Goal: Information Seeking & Learning: Compare options

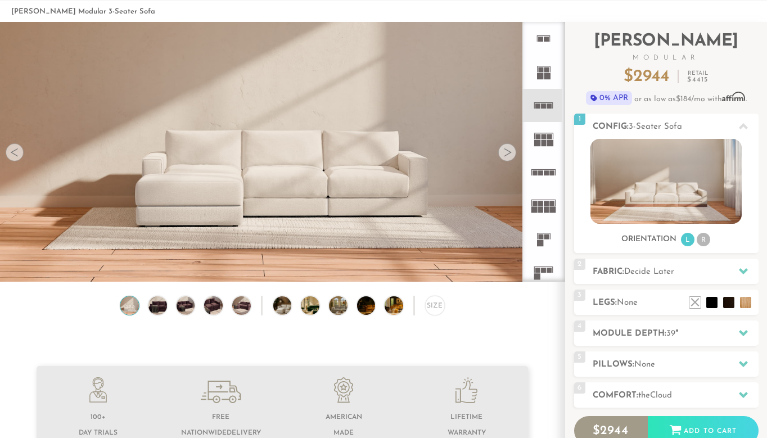
scroll to position [51, 0]
click at [547, 209] on rect at bounding box center [547, 209] width 5 height 6
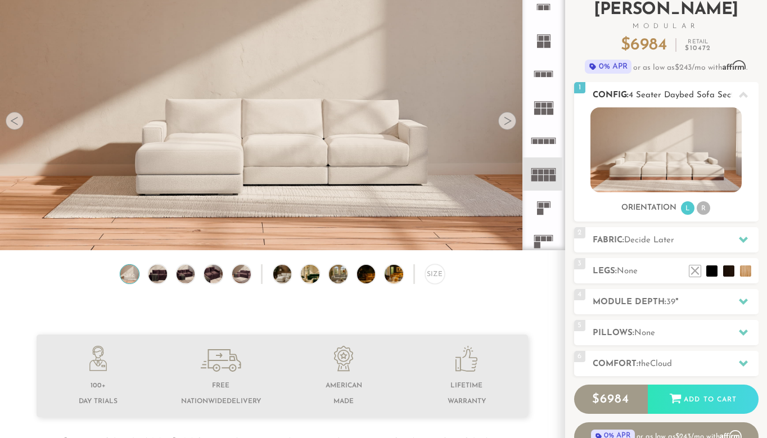
scroll to position [83, 0]
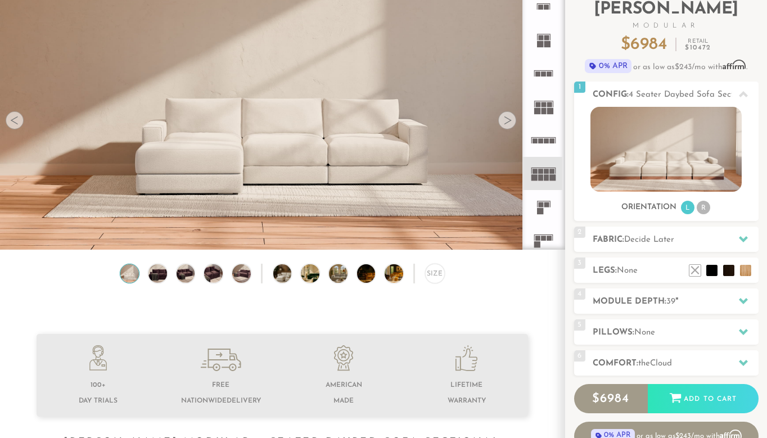
click at [542, 241] on icon at bounding box center [543, 240] width 33 height 33
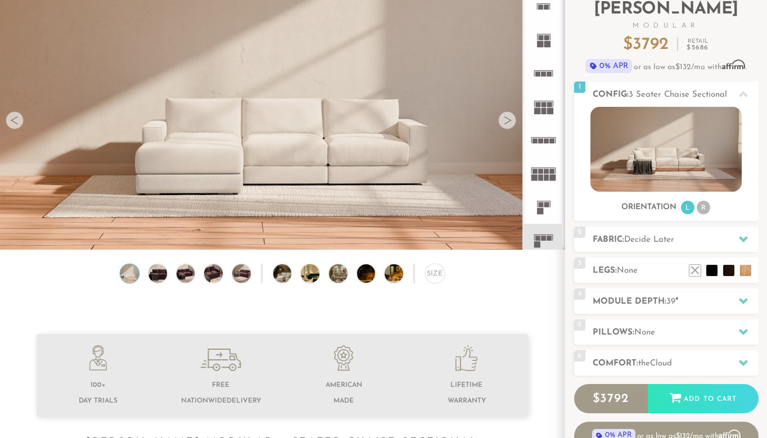
click at [549, 105] on rect at bounding box center [549, 104] width 5 height 5
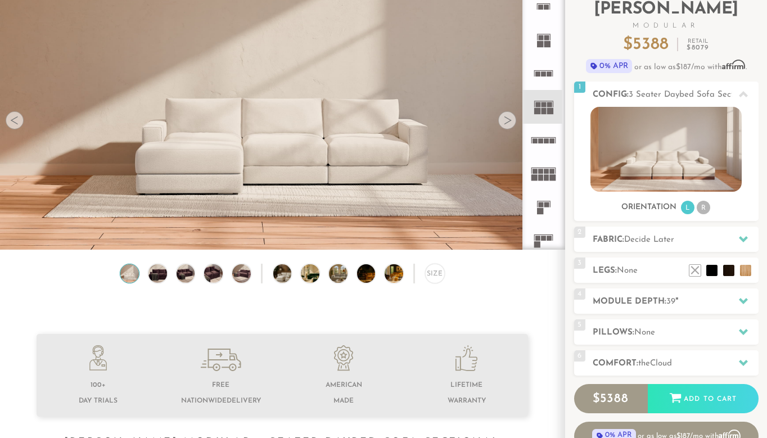
click at [543, 142] on rect at bounding box center [540, 140] width 5 height 5
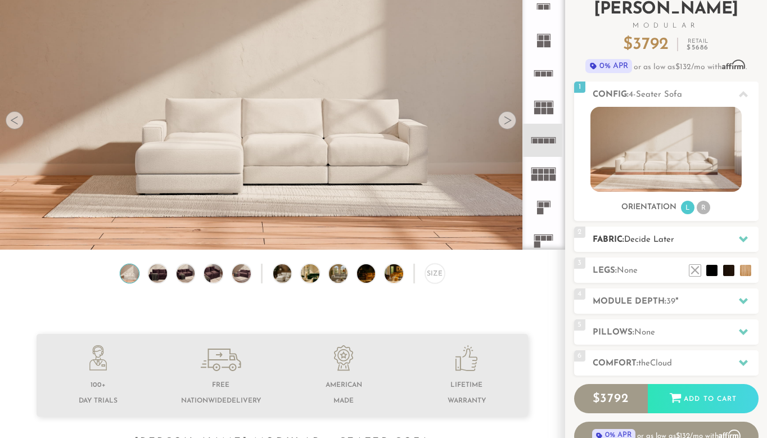
click at [659, 244] on span "Decide Later" at bounding box center [649, 240] width 50 height 8
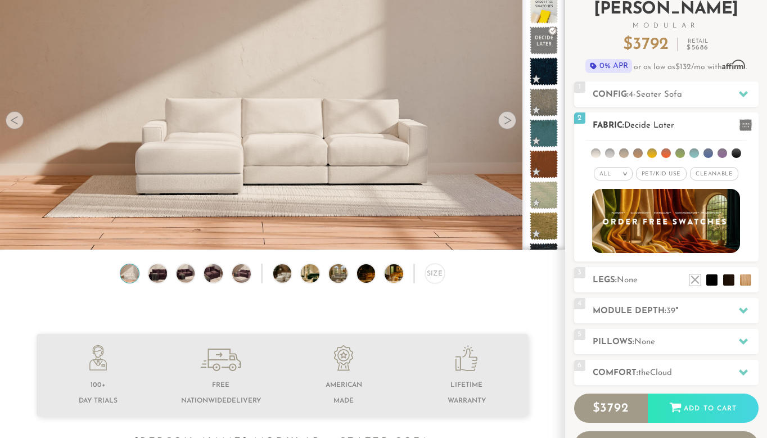
click at [629, 174] on em ">" at bounding box center [625, 174] width 8 height 6
click at [673, 175] on span "Pet/Kid Use x" at bounding box center [661, 174] width 51 height 14
click at [704, 174] on span "Cleanable x" at bounding box center [718, 174] width 48 height 14
click at [681, 153] on li at bounding box center [681, 154] width 10 height 10
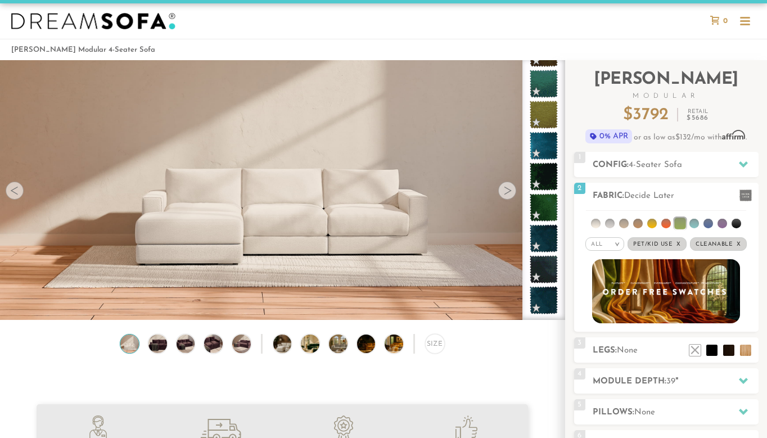
scroll to position [8, 0]
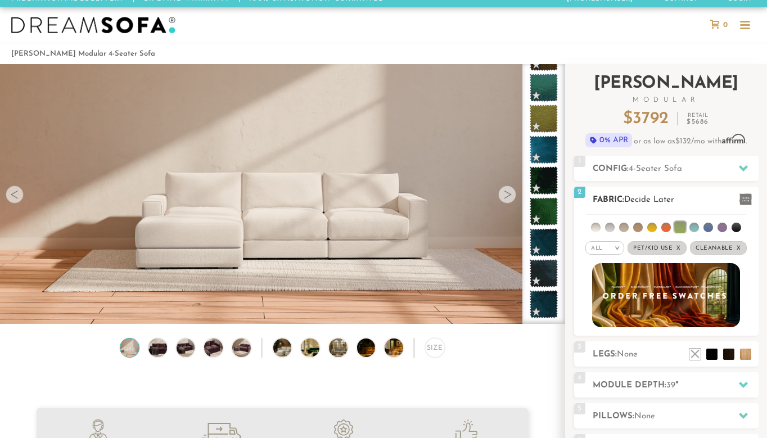
click at [668, 230] on li at bounding box center [667, 228] width 10 height 10
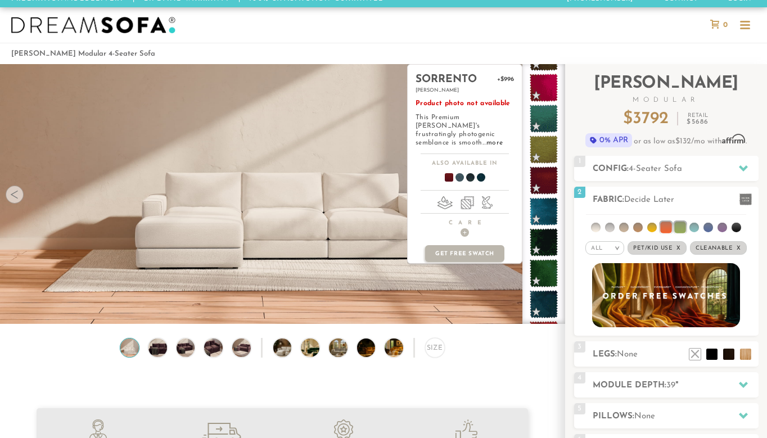
click at [451, 172] on span at bounding box center [444, 180] width 43 height 42
click at [535, 187] on span at bounding box center [544, 180] width 35 height 35
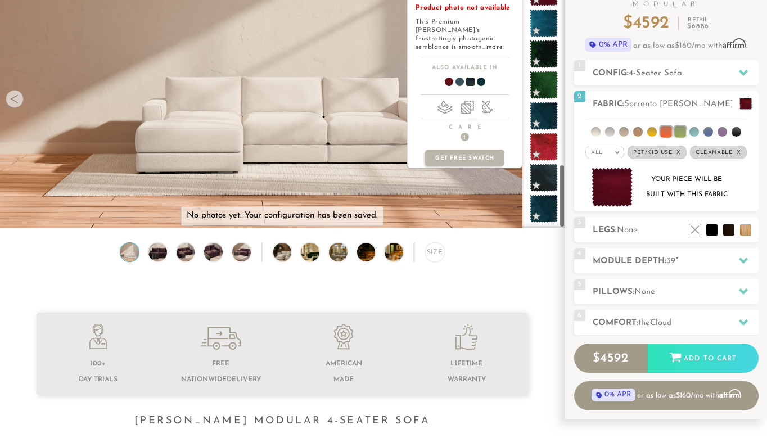
scroll to position [800, 0]
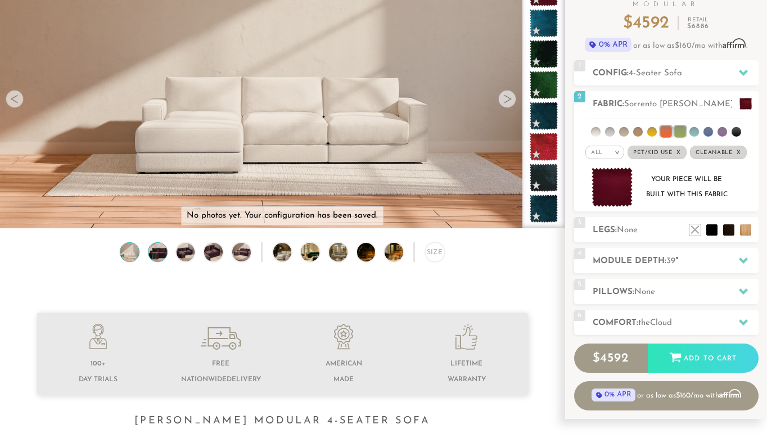
click at [158, 253] on img at bounding box center [158, 252] width 22 height 19
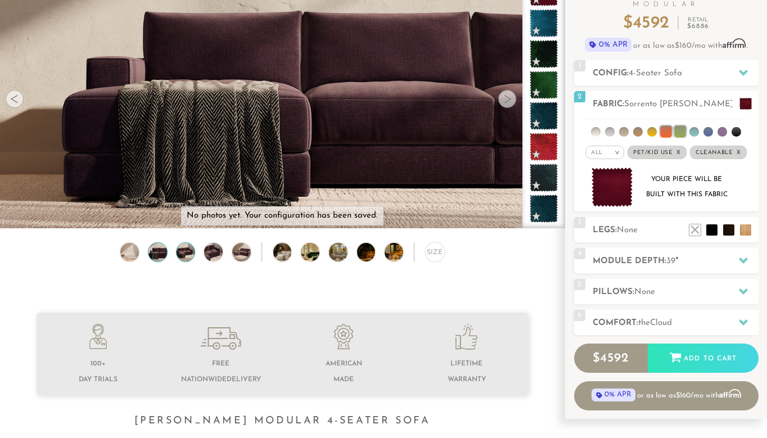
click at [192, 254] on img at bounding box center [185, 252] width 22 height 19
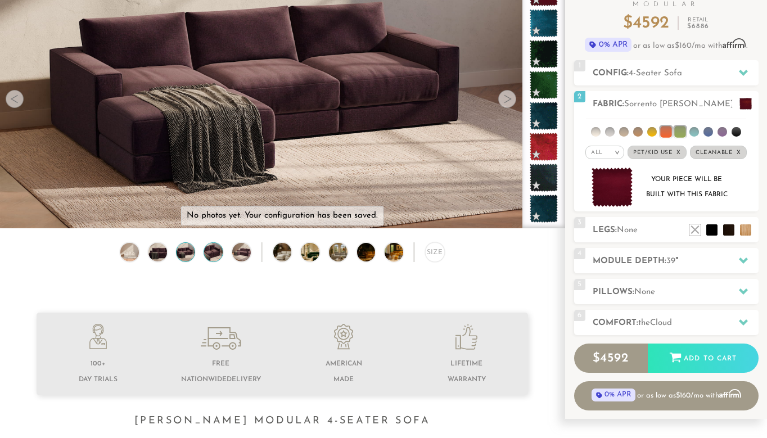
click at [215, 255] on img at bounding box center [214, 252] width 22 height 19
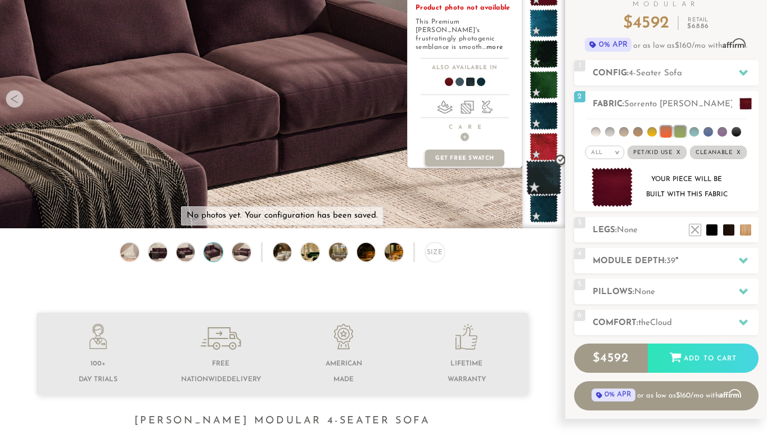
click at [546, 182] on span at bounding box center [544, 177] width 35 height 35
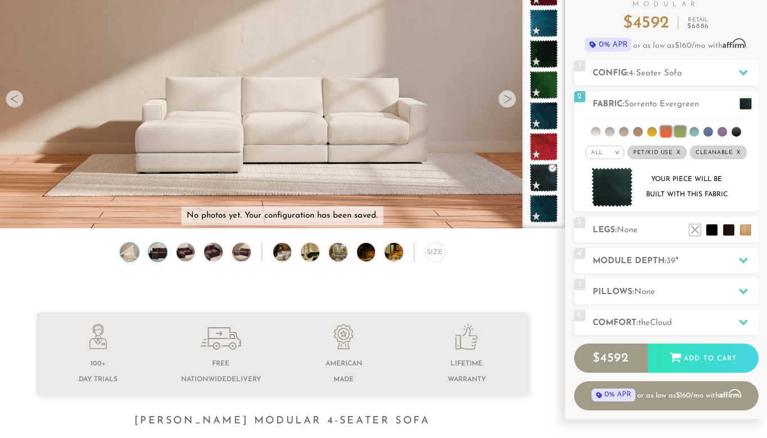
click at [155, 257] on img at bounding box center [158, 252] width 22 height 19
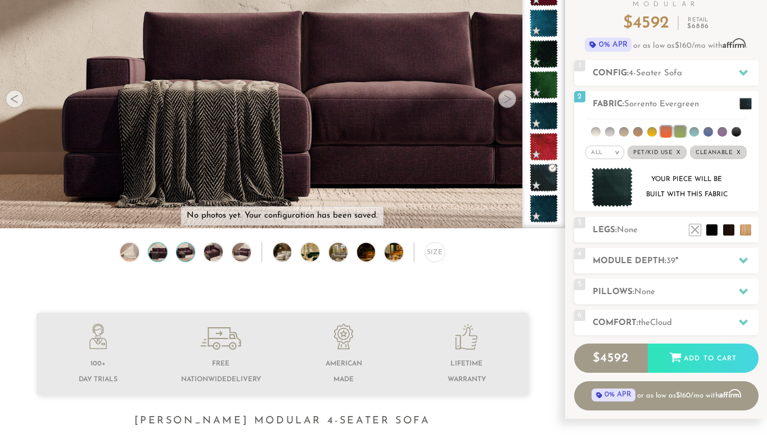
click at [188, 251] on img at bounding box center [185, 252] width 22 height 19
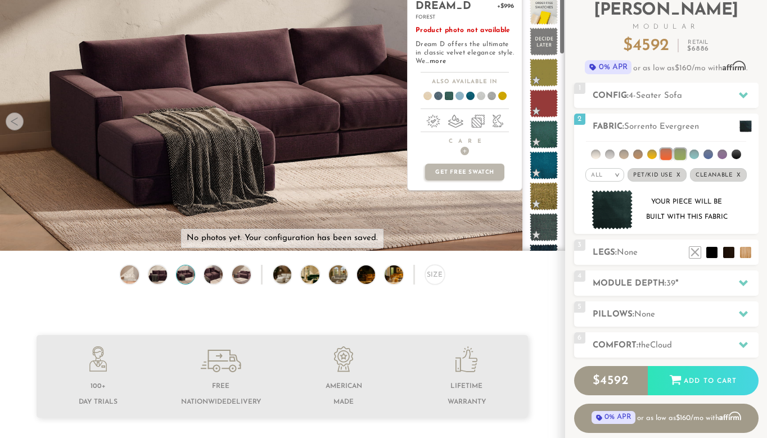
scroll to position [0, 0]
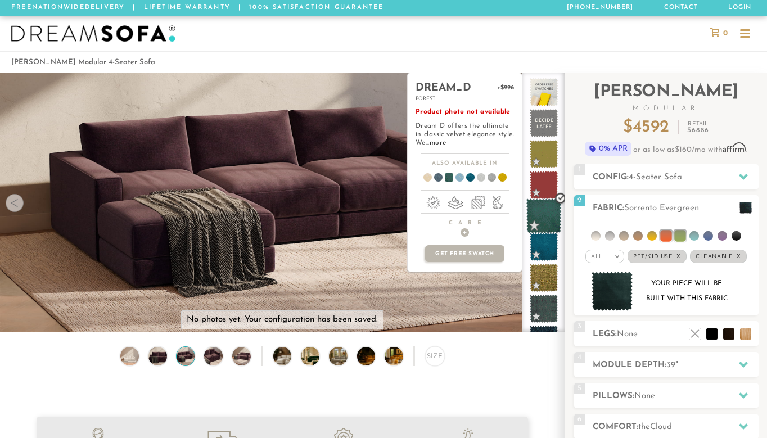
click at [542, 213] on span at bounding box center [544, 216] width 35 height 35
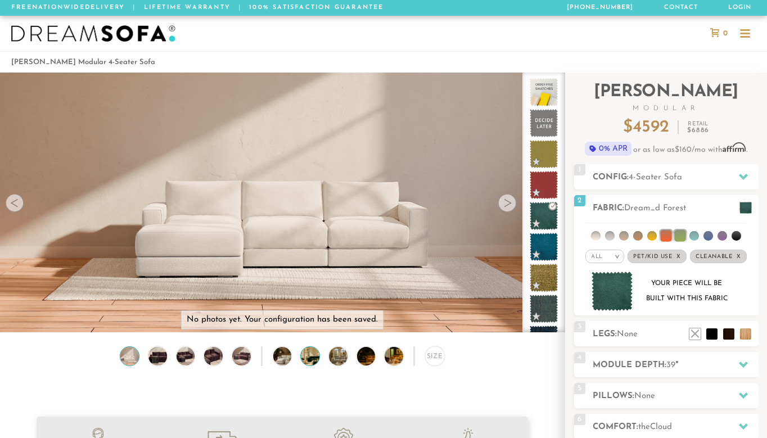
click at [312, 358] on img at bounding box center [317, 356] width 33 height 19
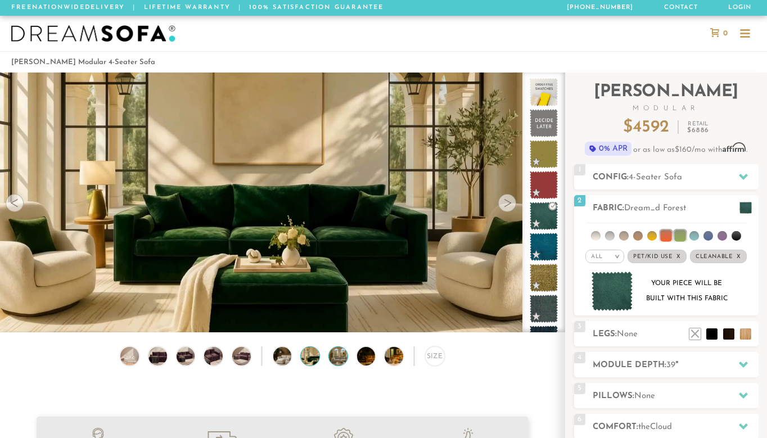
click at [331, 359] on img at bounding box center [345, 356] width 33 height 19
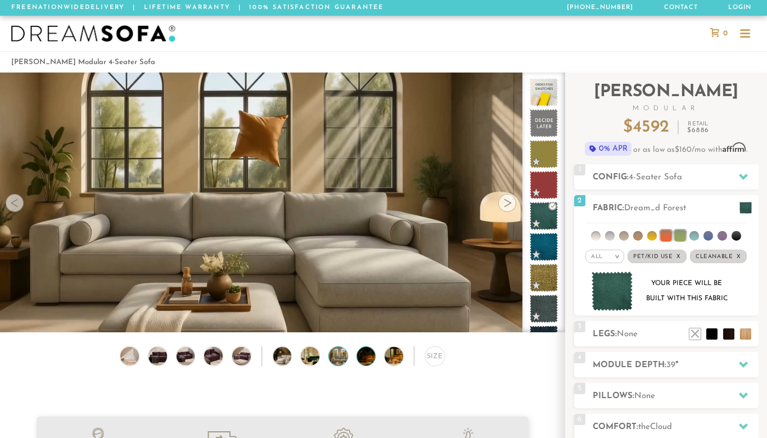
click at [362, 359] on img at bounding box center [373, 356] width 33 height 19
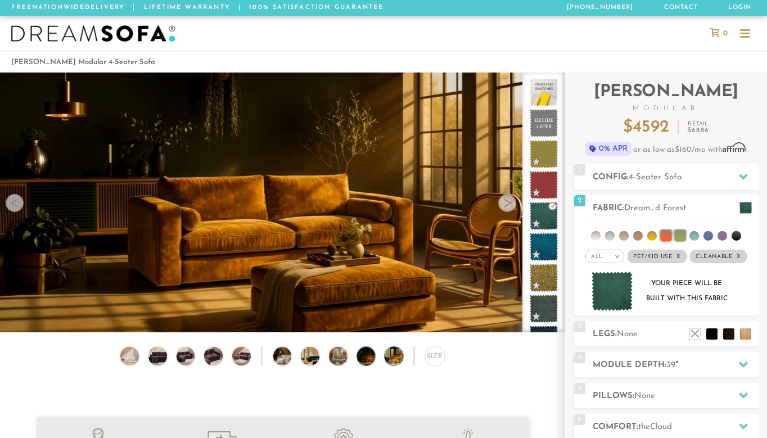
click at [393, 361] on img at bounding box center [401, 356] width 33 height 19
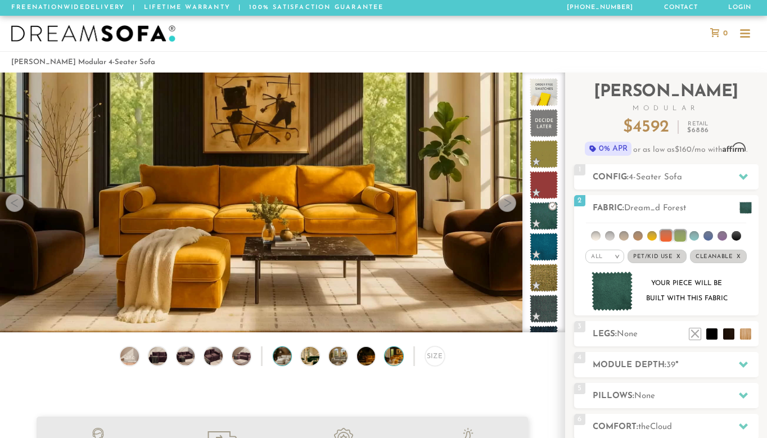
click at [279, 358] on img at bounding box center [289, 356] width 33 height 19
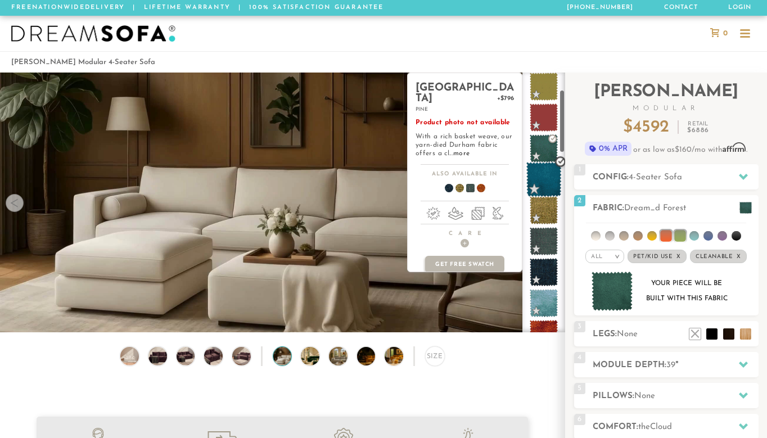
scroll to position [70, 0]
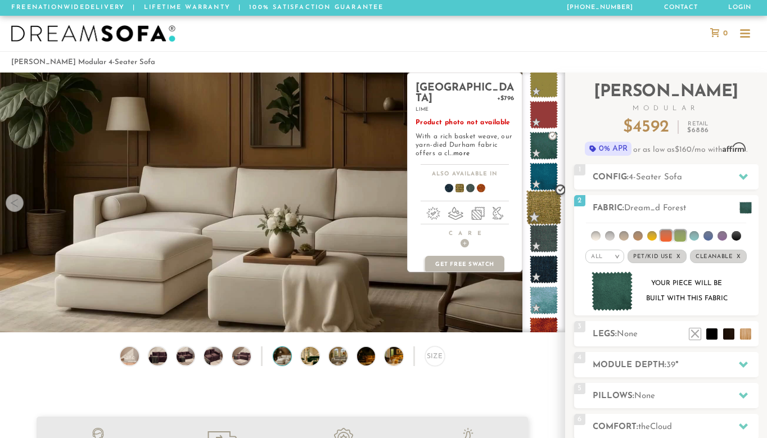
click at [546, 212] on span at bounding box center [544, 207] width 35 height 35
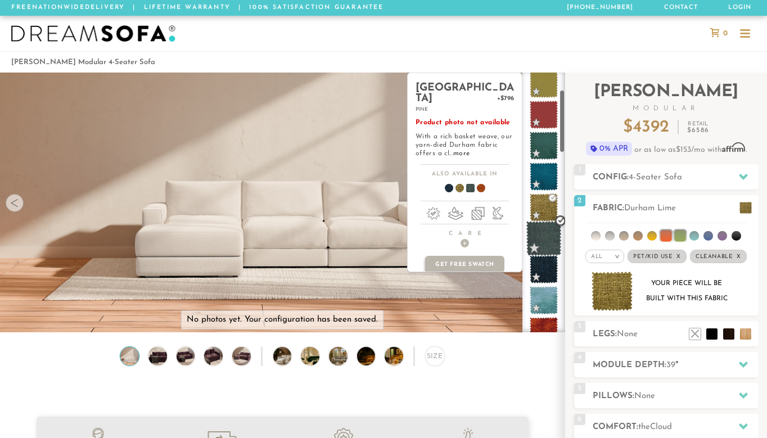
scroll to position [93, 0]
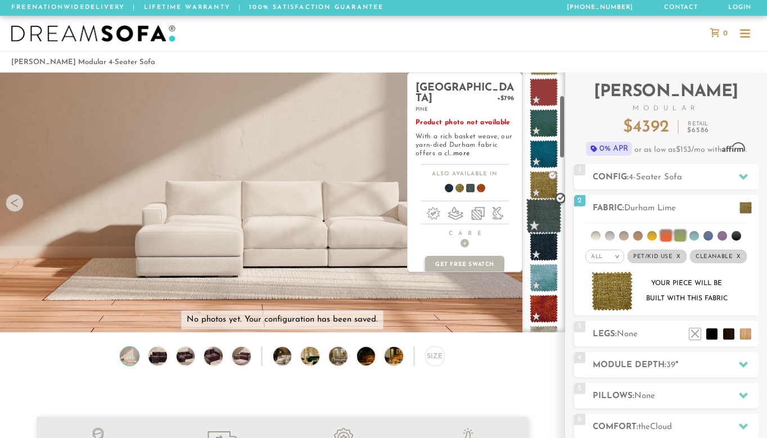
click at [547, 226] on span at bounding box center [544, 216] width 35 height 35
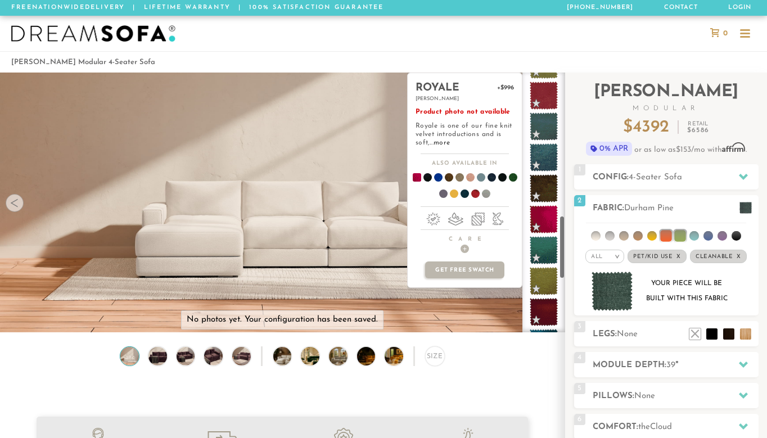
scroll to position [587, 0]
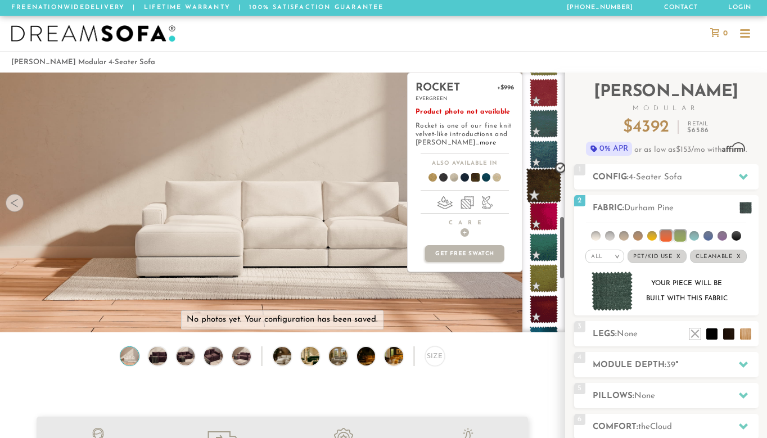
click at [543, 189] on span at bounding box center [544, 185] width 35 height 35
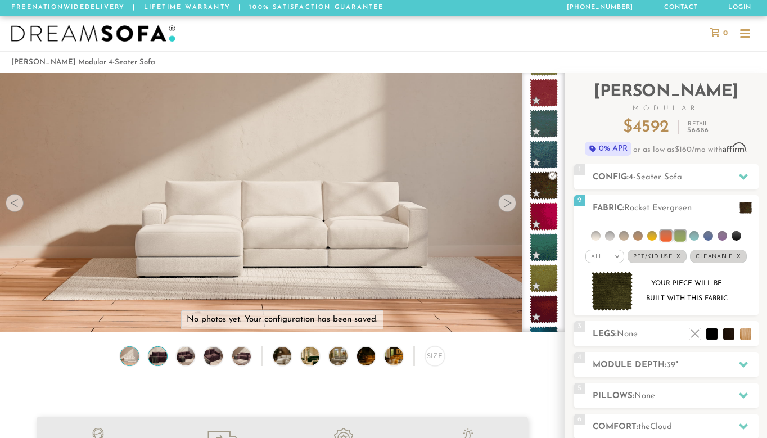
click at [161, 354] on img at bounding box center [158, 356] width 22 height 19
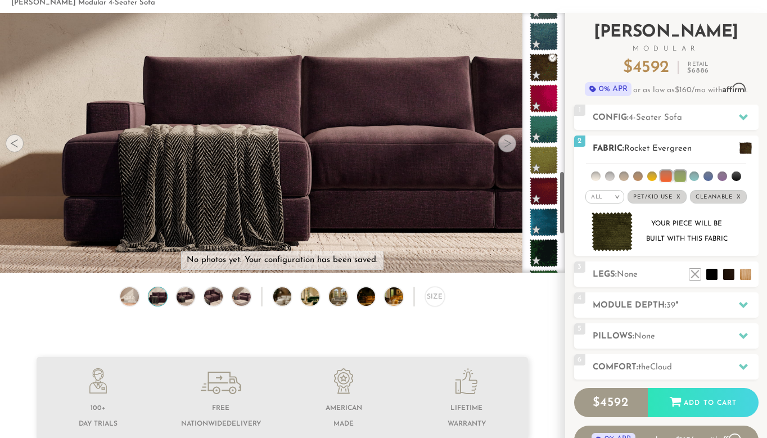
scroll to position [62, 0]
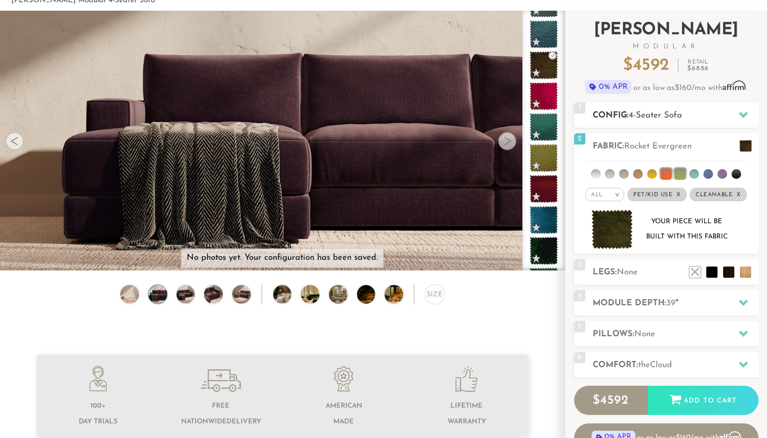
click at [721, 113] on h2 "Config: 4-Seater Sofa" at bounding box center [676, 115] width 166 height 13
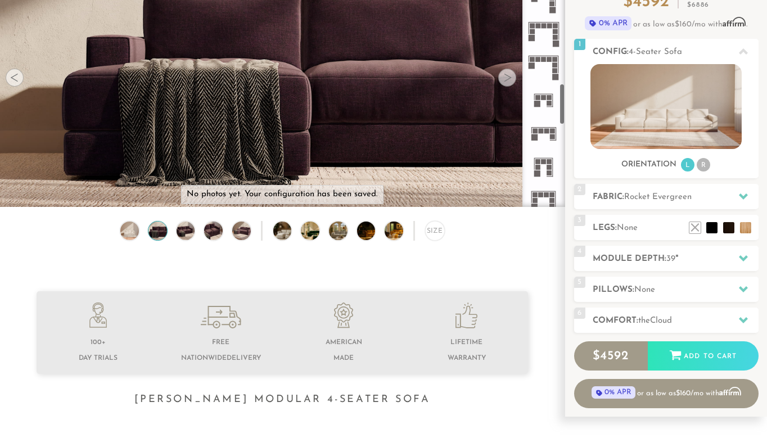
scroll to position [1009, 0]
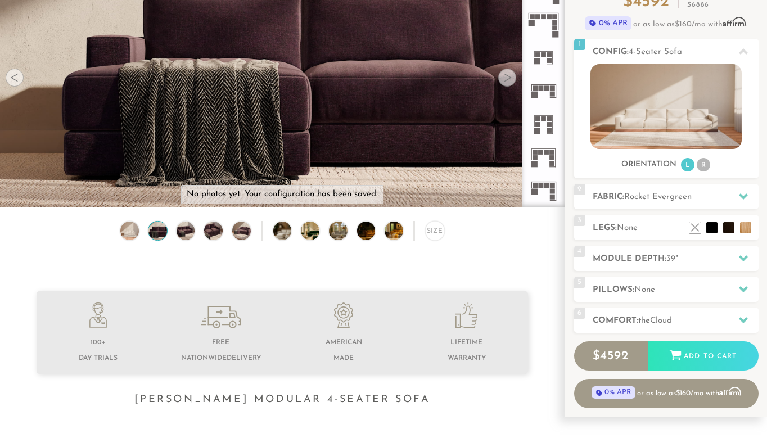
click at [535, 56] on icon at bounding box center [543, 57] width 33 height 33
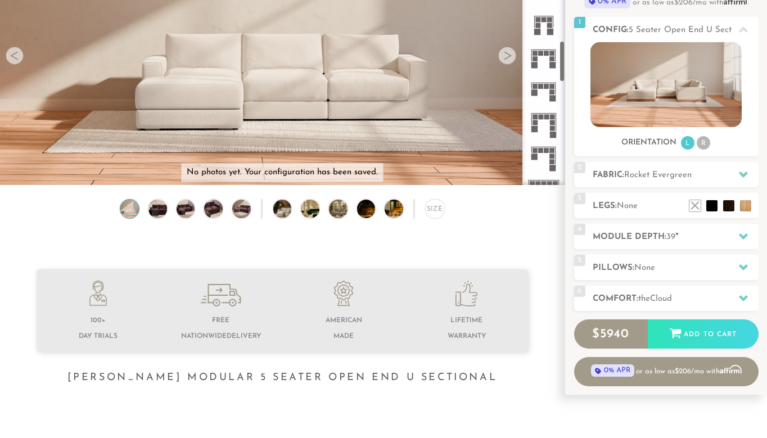
scroll to position [583, 0]
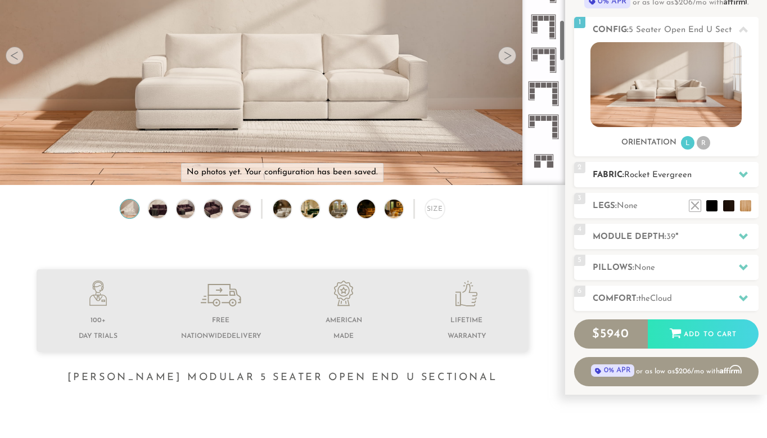
click at [615, 176] on h2 "Fabric: Rocket Evergreen" at bounding box center [676, 175] width 166 height 13
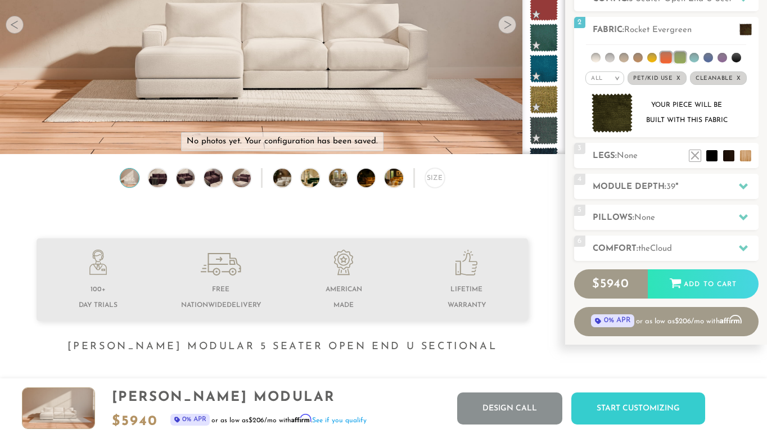
scroll to position [188, 0]
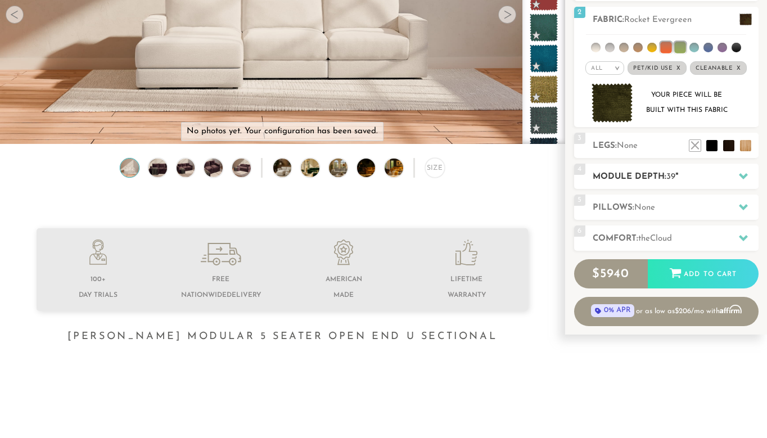
click at [654, 180] on h2 "Module Depth: 39 "" at bounding box center [676, 176] width 166 height 13
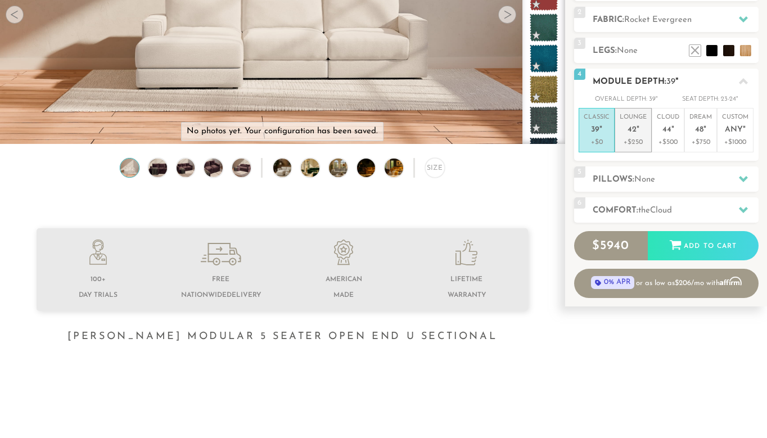
click at [635, 130] on span "42" at bounding box center [632, 130] width 9 height 10
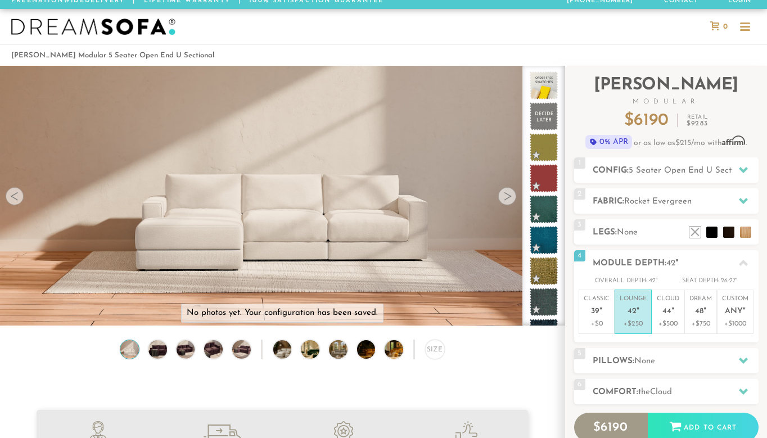
scroll to position [0, 0]
